Goal: Obtain resource: Download file/media

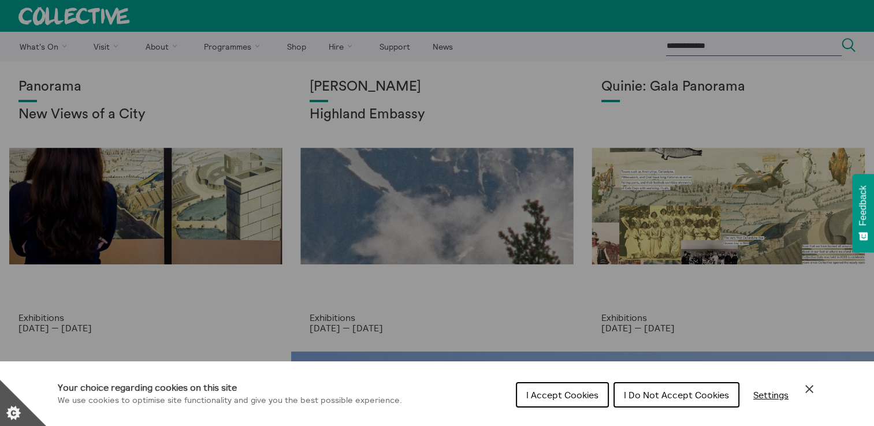
click at [174, 47] on div "Cookie preferences" at bounding box center [437, 213] width 874 height 426
click at [166, 47] on div "Cookie preferences" at bounding box center [437, 213] width 874 height 426
click at [692, 391] on span "I Do Not Accept Cookies" at bounding box center [676, 395] width 105 height 12
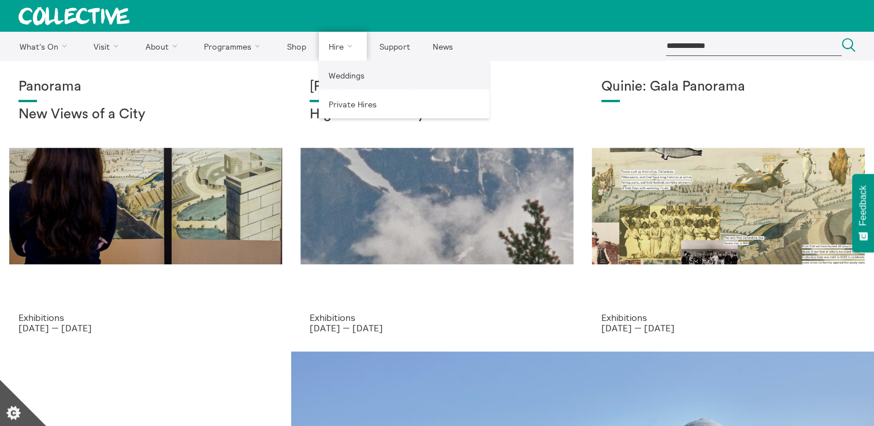
click at [344, 74] on link "Weddings" at bounding box center [404, 75] width 170 height 29
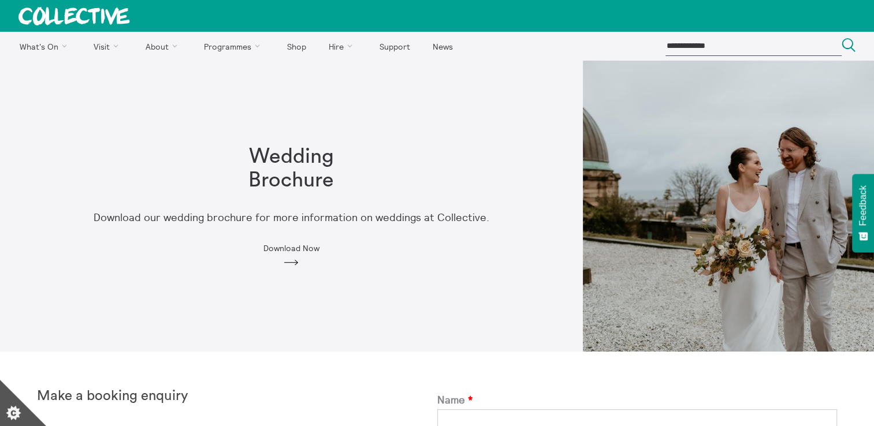
scroll to position [116, 0]
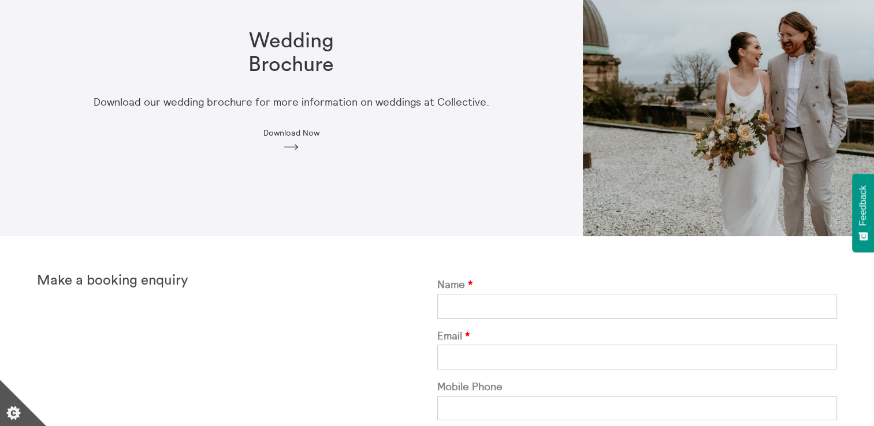
click at [309, 137] on span "Download Now" at bounding box center [291, 132] width 56 height 9
